Goal: Navigation & Orientation: Find specific page/section

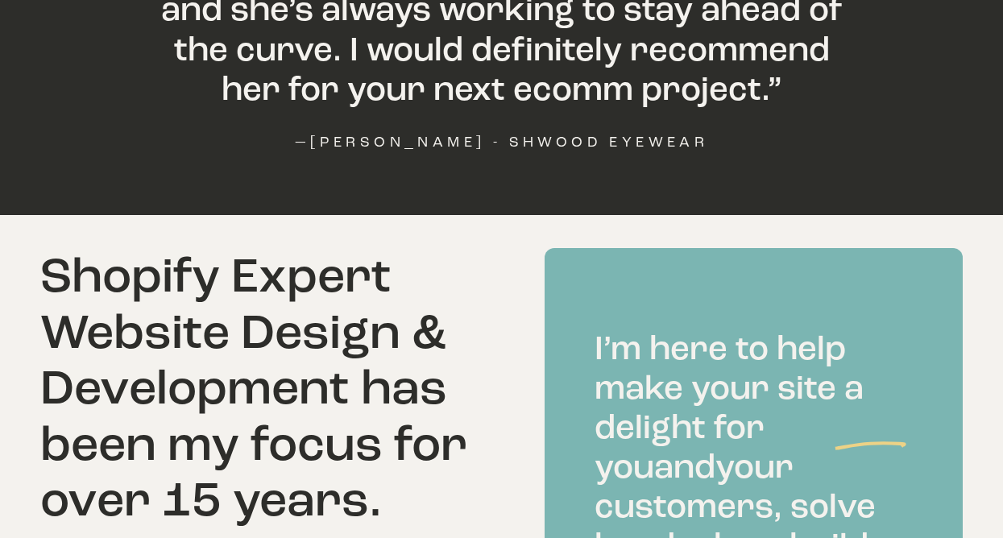
scroll to position [2046, 0]
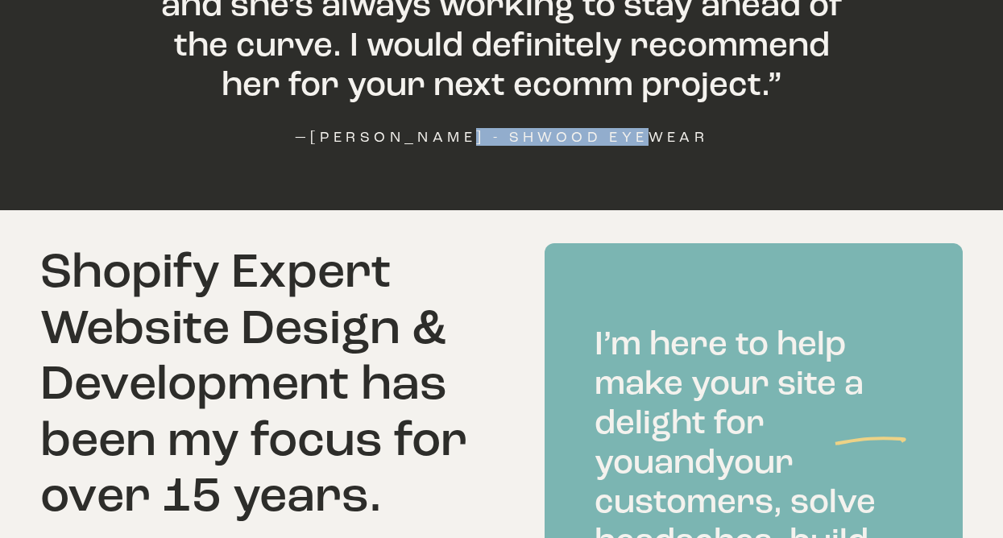
drag, startPoint x: 478, startPoint y: 91, endPoint x: 684, endPoint y: 98, distance: 205.5
copy h4 "Shwood Eyewear"
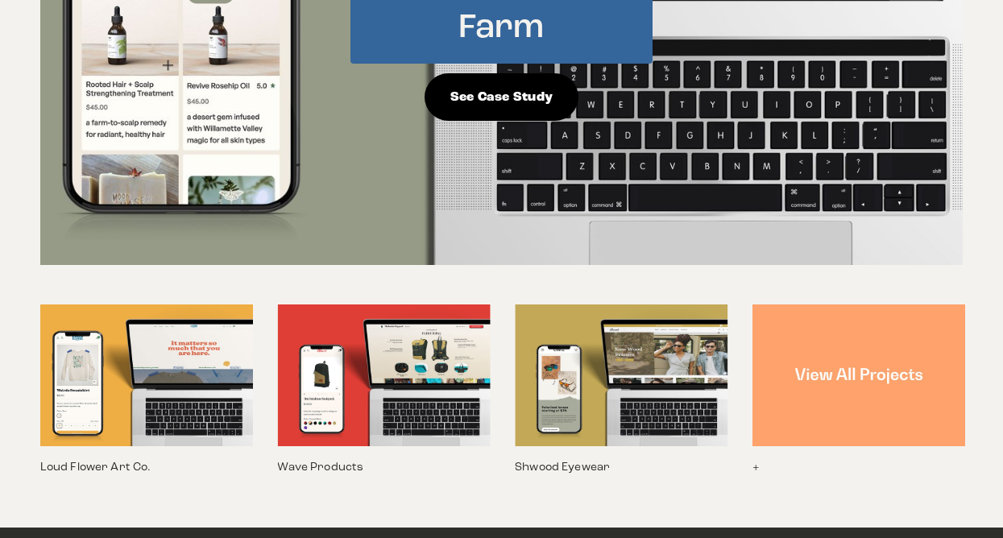
scroll to position [1123, 0]
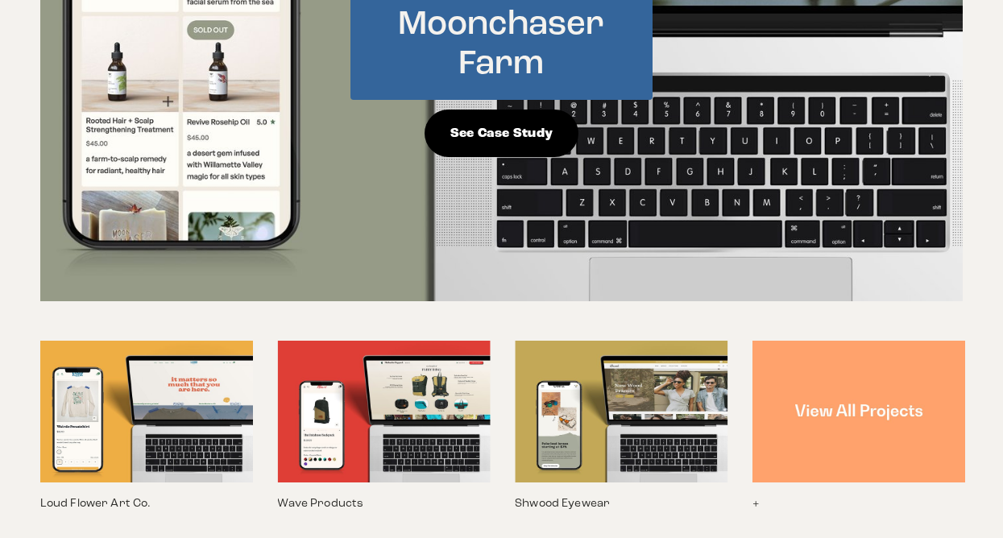
click at [828, 357] on img at bounding box center [858, 412] width 213 height 142
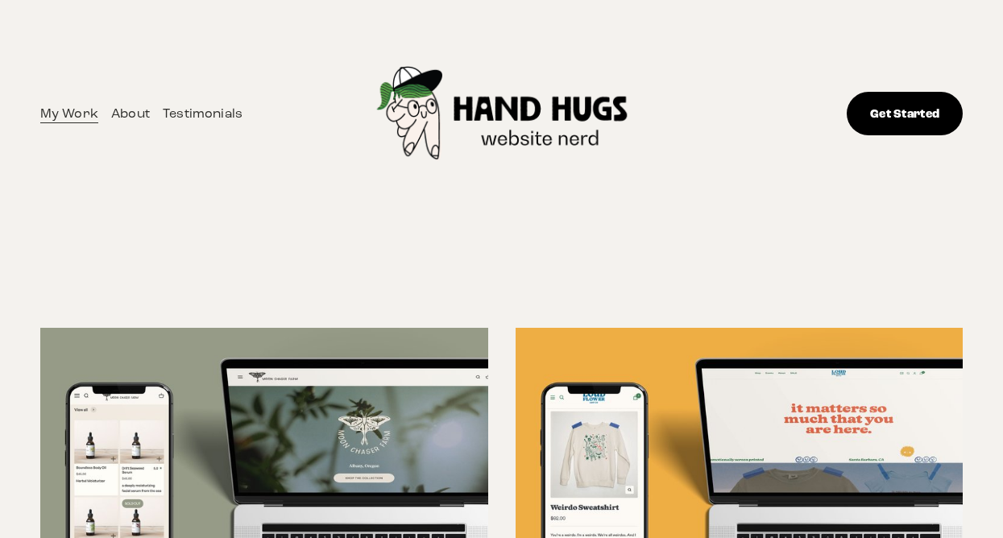
click at [138, 118] on link "About" at bounding box center [130, 113] width 39 height 23
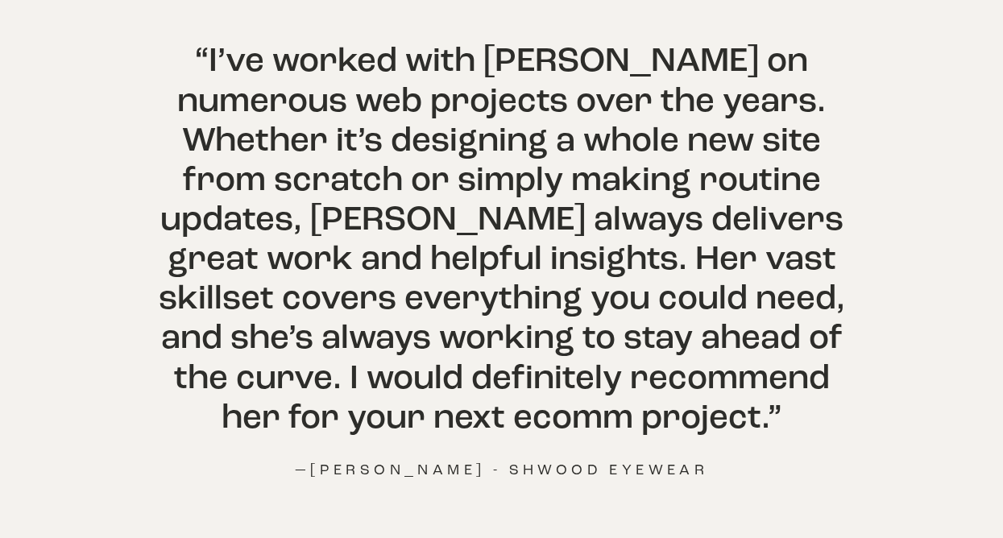
scroll to position [1492, 0]
